Goal: Transaction & Acquisition: Purchase product/service

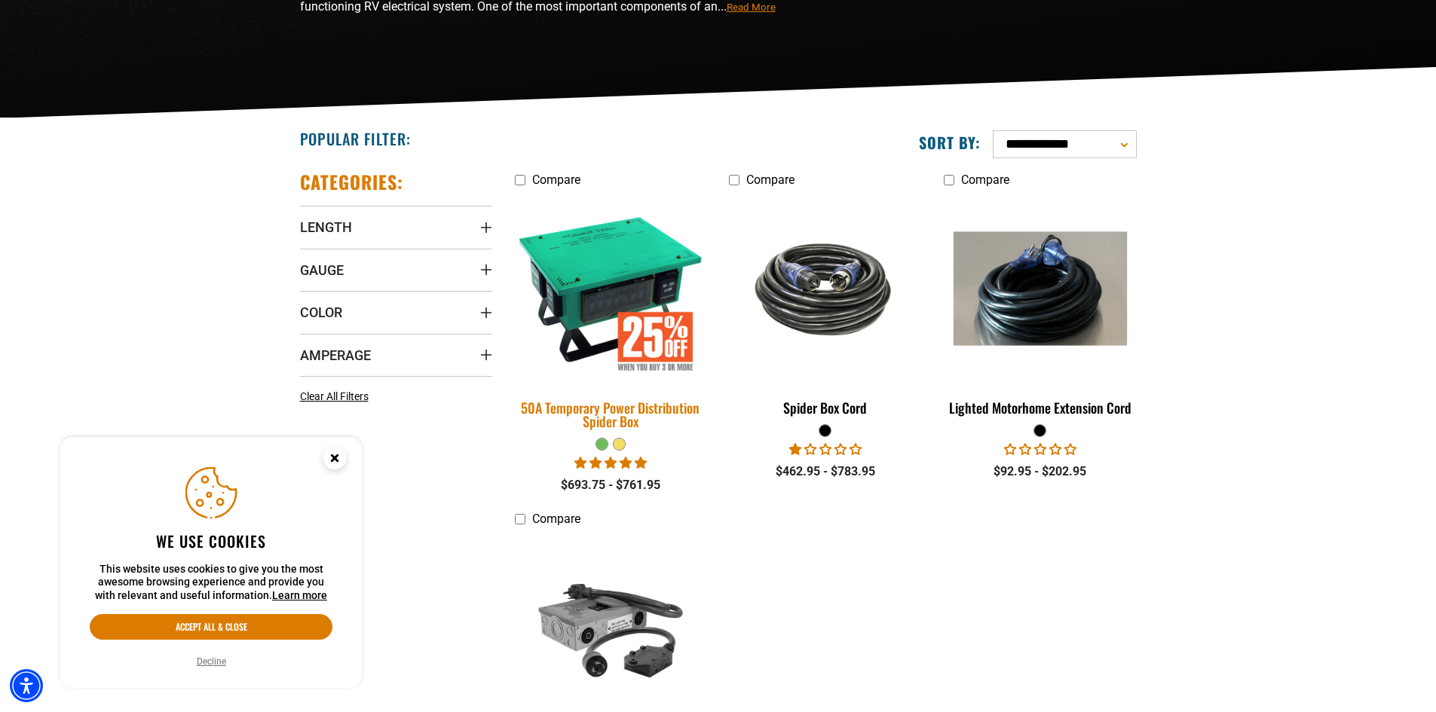
scroll to position [302, 0]
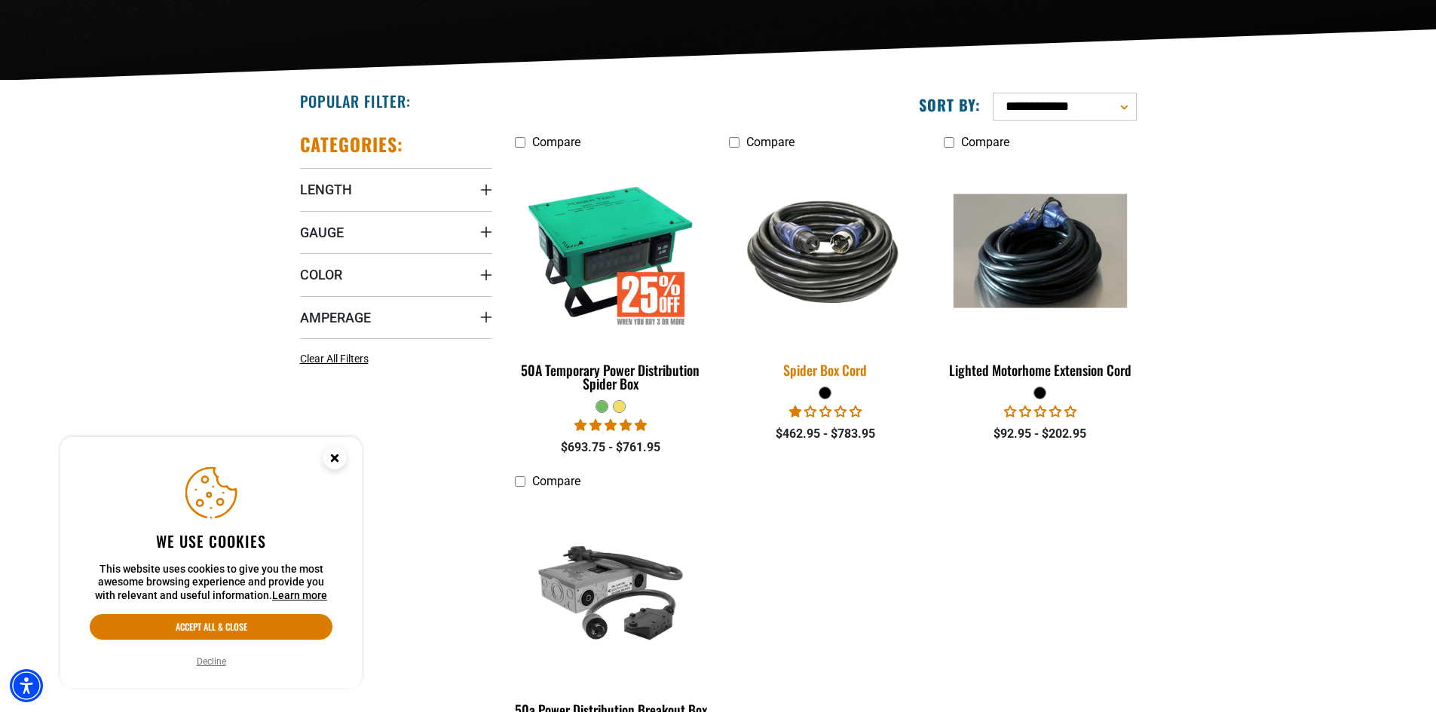
click at [826, 225] on img at bounding box center [825, 251] width 211 height 129
